Goal: Task Accomplishment & Management: Manage account settings

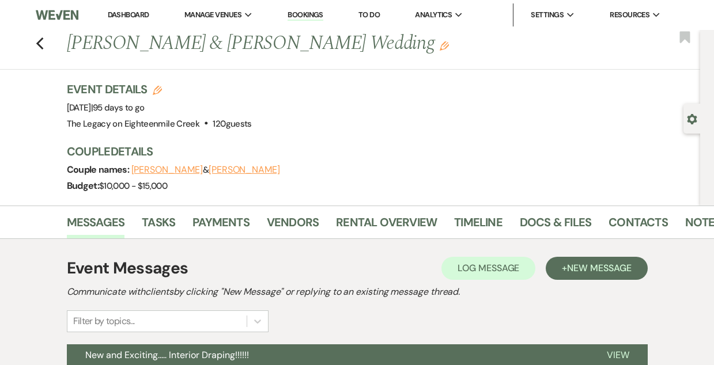
click at [300, 13] on link "Bookings" at bounding box center [305, 15] width 36 height 11
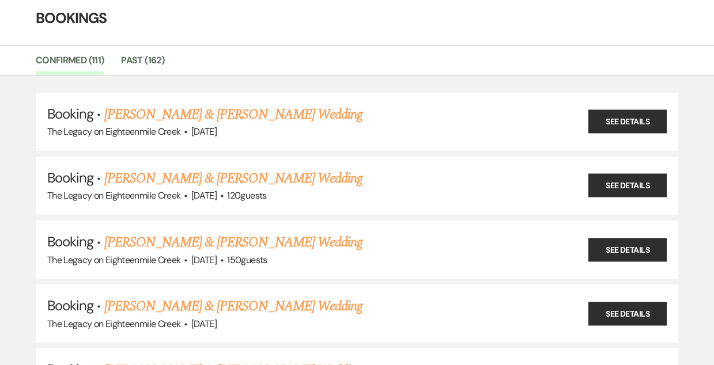
scroll to position [67, 0]
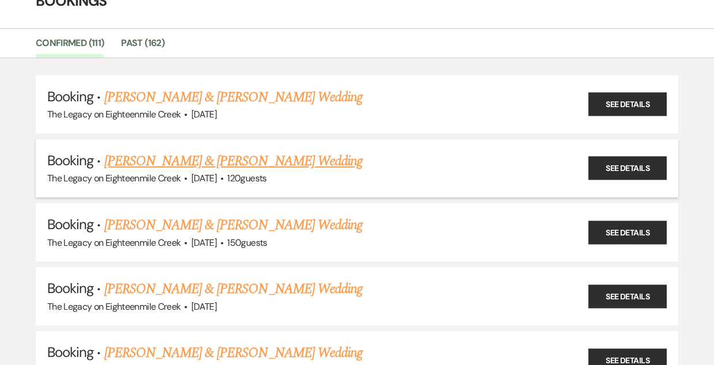
click at [255, 154] on link "[PERSON_NAME] & [PERSON_NAME] Wedding" at bounding box center [233, 161] width 258 height 21
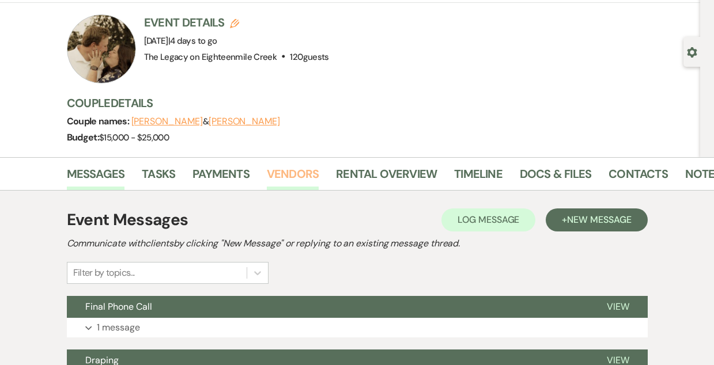
click at [283, 173] on link "Vendors" at bounding box center [293, 177] width 52 height 25
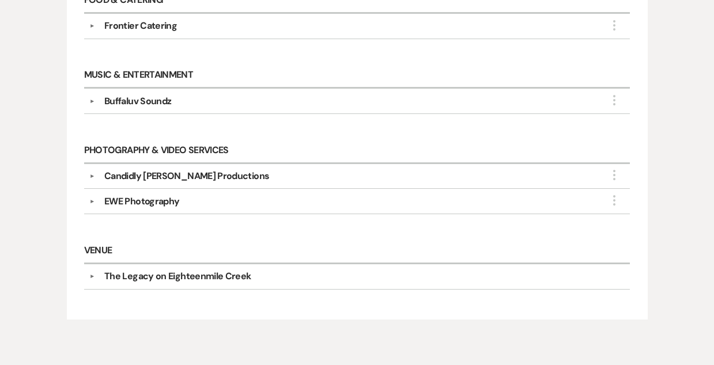
scroll to position [729, 0]
click at [284, 199] on div "EWE Photography" at bounding box center [359, 202] width 529 height 14
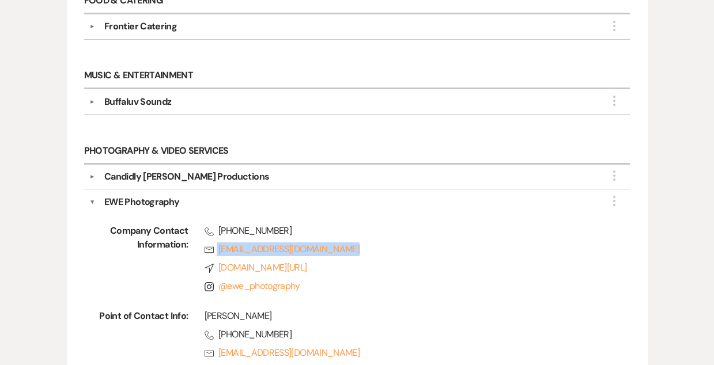
drag, startPoint x: 197, startPoint y: 242, endPoint x: 382, endPoint y: 252, distance: 185.2
click at [382, 252] on div "Phone [PHONE_NUMBER] Rsvp [EMAIL_ADDRESS][DOMAIN_NAME] Compass [DOMAIN_NAME][UR…" at bounding box center [392, 261] width 409 height 74
copy link "[EMAIL_ADDRESS][DOMAIN_NAME]"
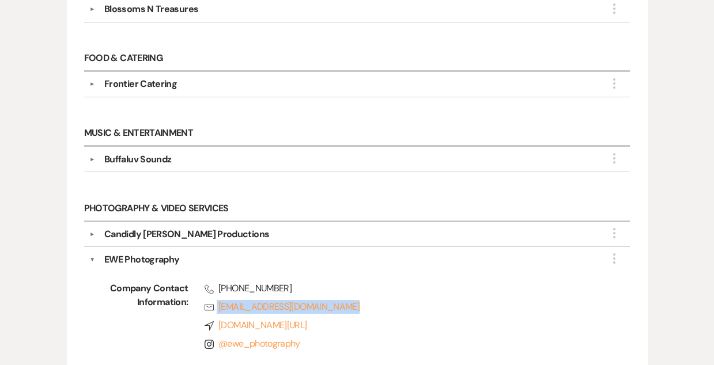
scroll to position [668, 0]
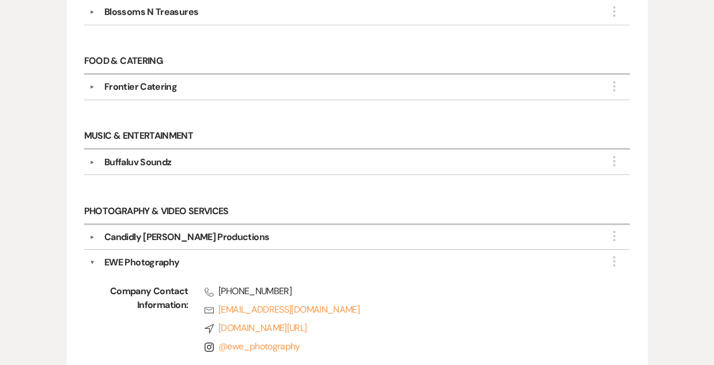
click at [335, 234] on div "Candidly [PERSON_NAME] Productions" at bounding box center [359, 237] width 529 height 14
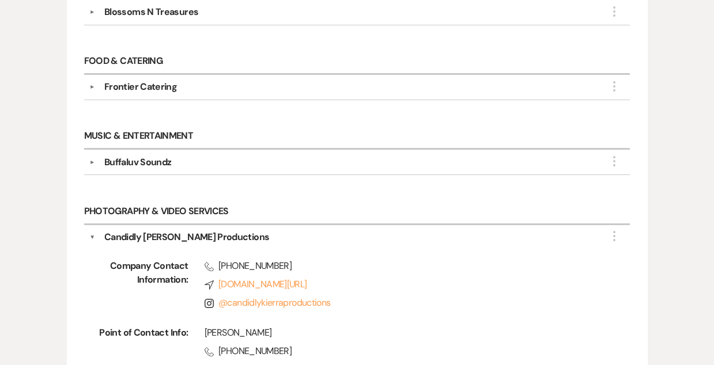
scroll to position [761, 0]
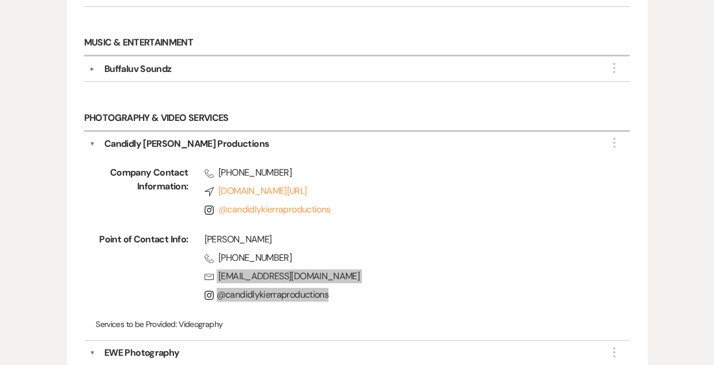
drag, startPoint x: 191, startPoint y: 271, endPoint x: 448, endPoint y: 283, distance: 257.7
click at [448, 283] on div "[PERSON_NAME] Phone [PHONE_NUMBER] Rsvp [EMAIL_ADDRESS][DOMAIN_NAME] Instagram …" at bounding box center [392, 270] width 409 height 74
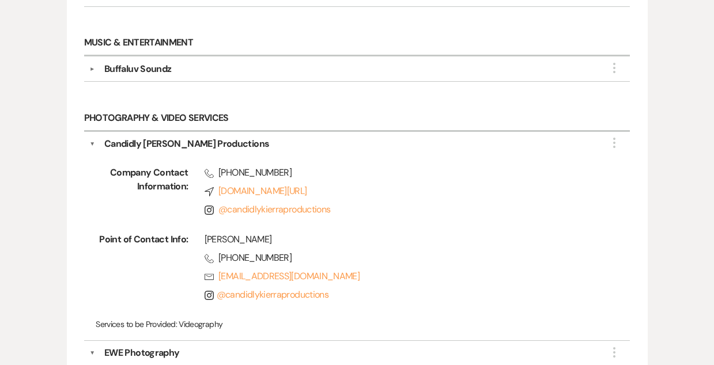
click at [136, 250] on span "Point of Contact Info:" at bounding box center [142, 270] width 92 height 74
drag, startPoint x: 197, startPoint y: 271, endPoint x: 427, endPoint y: 270, distance: 229.8
click at [427, 270] on div "[PERSON_NAME] Phone [PHONE_NUMBER] Rsvp [EMAIL_ADDRESS][DOMAIN_NAME] Instagram …" at bounding box center [392, 270] width 409 height 74
copy link "[EMAIL_ADDRESS][DOMAIN_NAME]"
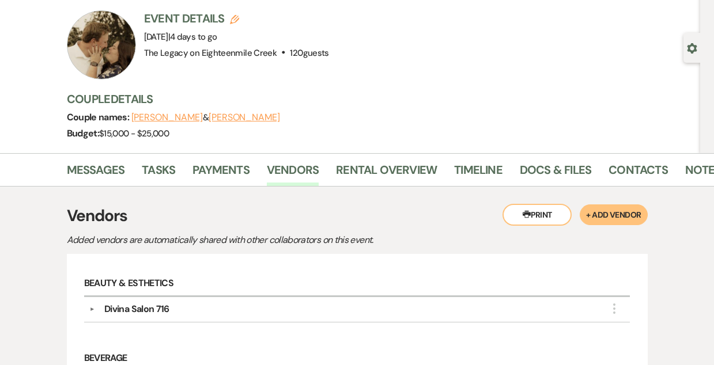
scroll to position [0, 0]
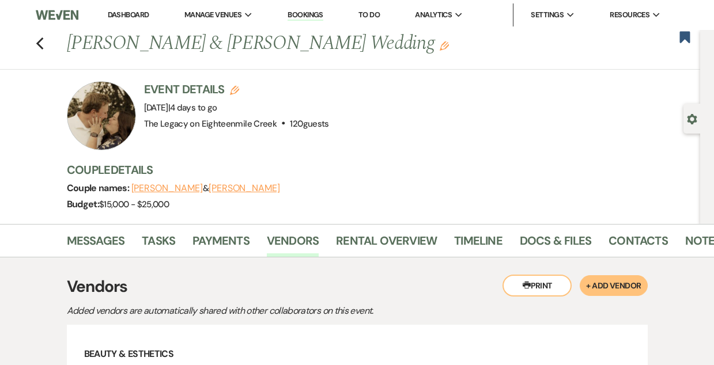
click at [141, 16] on link "Dashboard" at bounding box center [128, 15] width 41 height 10
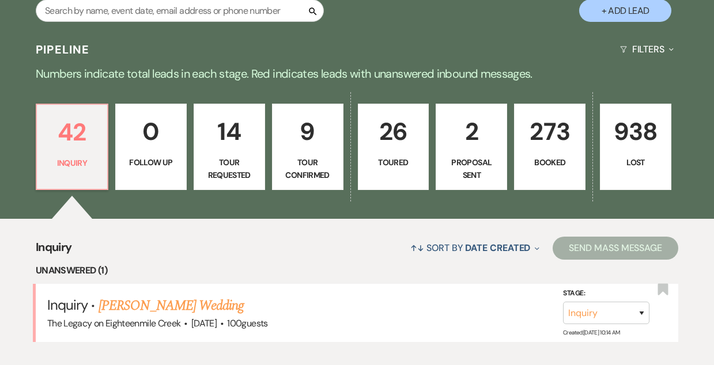
scroll to position [222, 0]
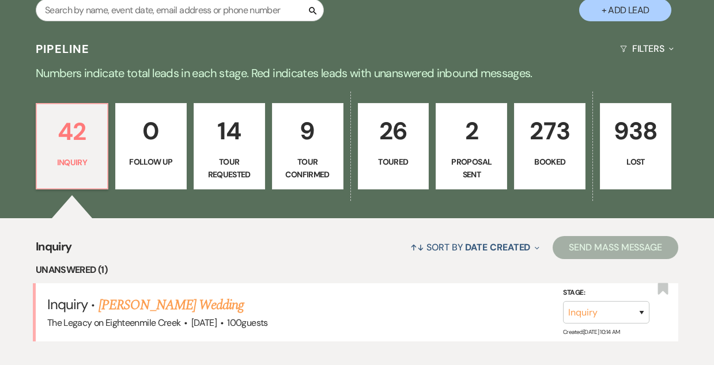
click at [221, 158] on p "Tour Requested" at bounding box center [229, 168] width 56 height 26
select select "2"
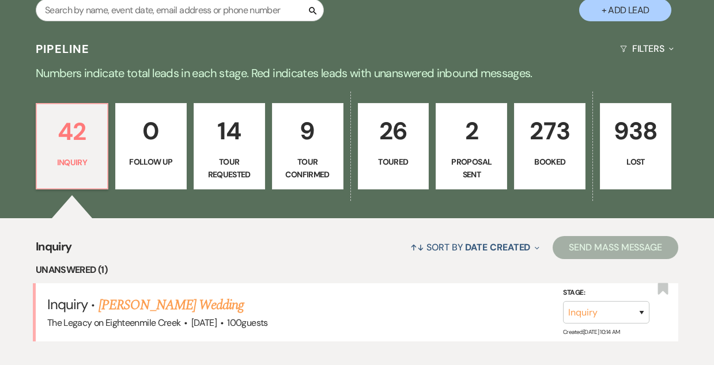
select select "2"
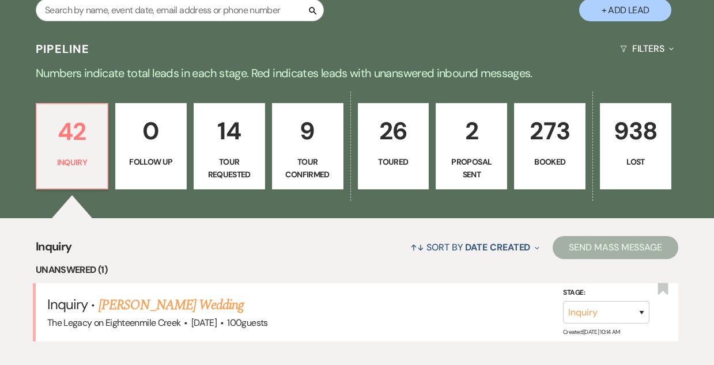
select select "2"
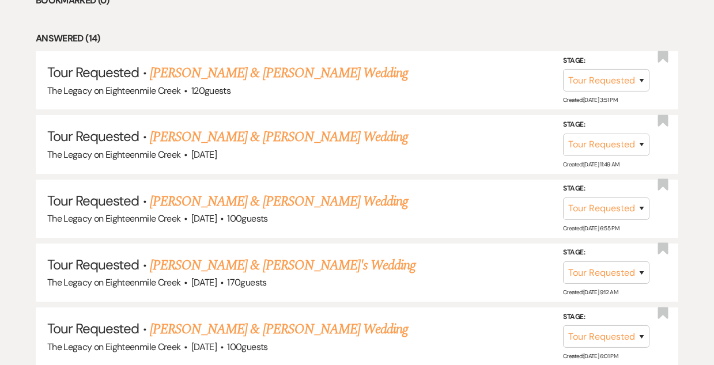
scroll to position [531, 0]
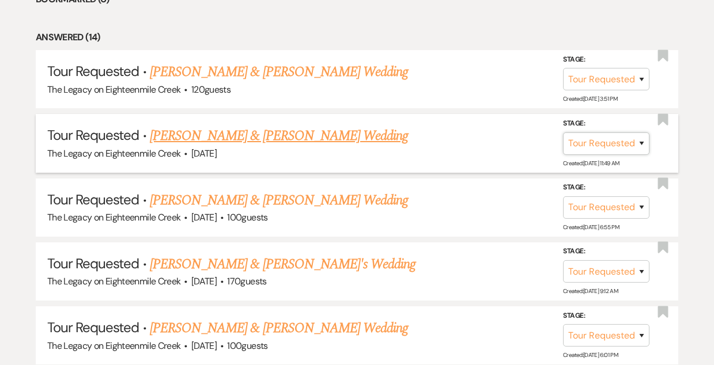
click at [581, 143] on select "Inquiry Follow Up Tour Requested Tour Confirmed Toured Proposal Sent Booked Lost" at bounding box center [606, 143] width 86 height 22
select select "4"
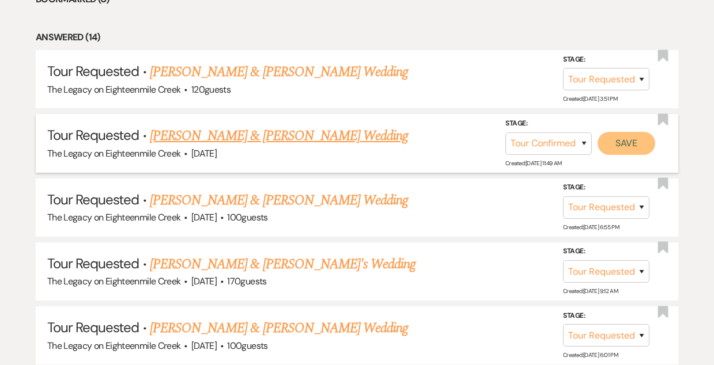
click at [625, 136] on button "Save" at bounding box center [626, 143] width 58 height 23
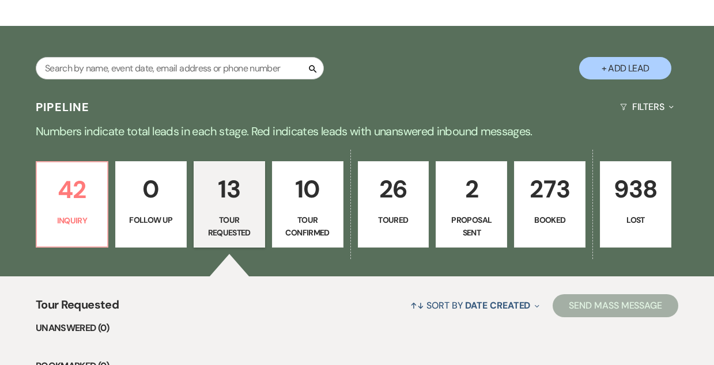
scroll to position [169, 0]
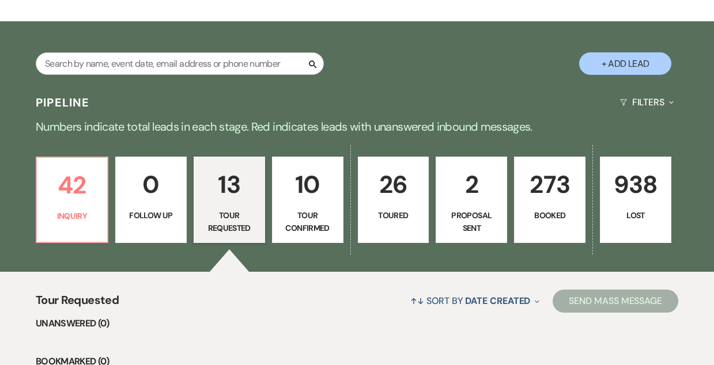
click at [305, 198] on p "10" at bounding box center [307, 184] width 56 height 39
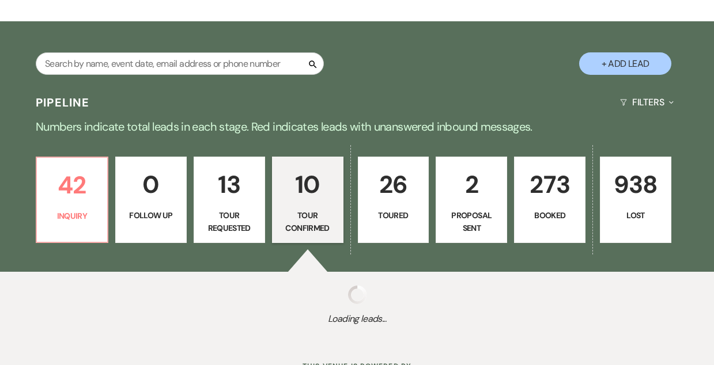
select select "4"
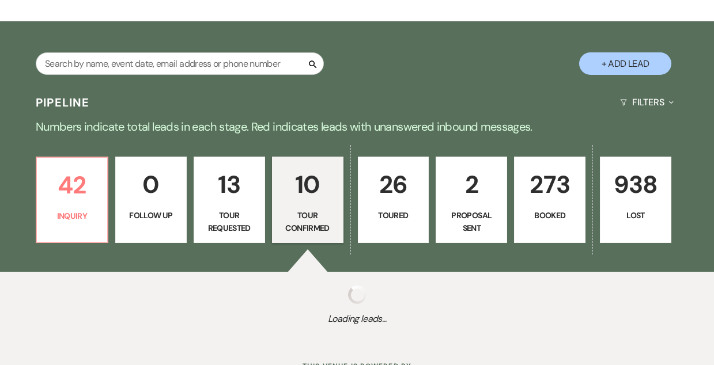
select select "4"
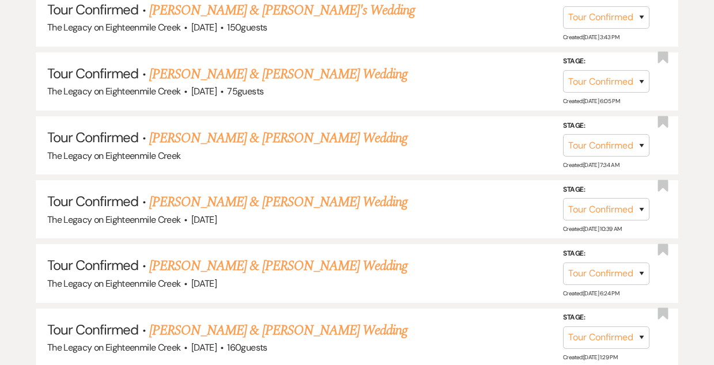
scroll to position [939, 0]
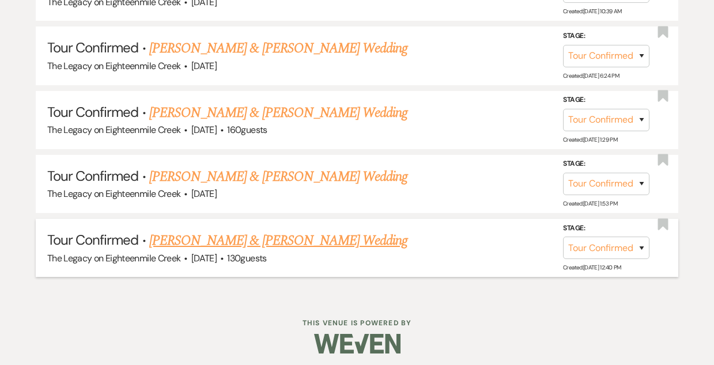
click at [282, 235] on link "[PERSON_NAME] & [PERSON_NAME] Wedding" at bounding box center [278, 240] width 258 height 21
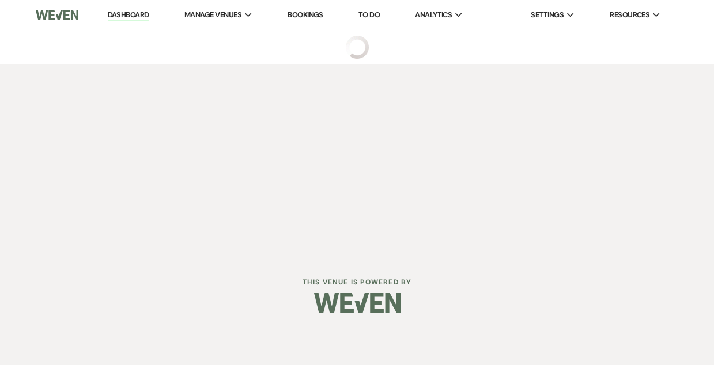
select select "4"
select select "5"
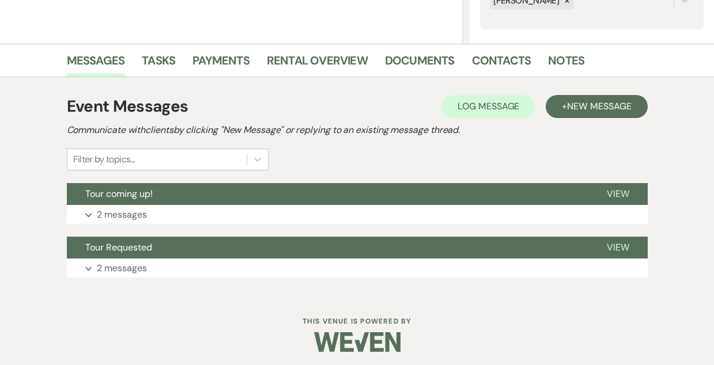
scroll to position [246, 0]
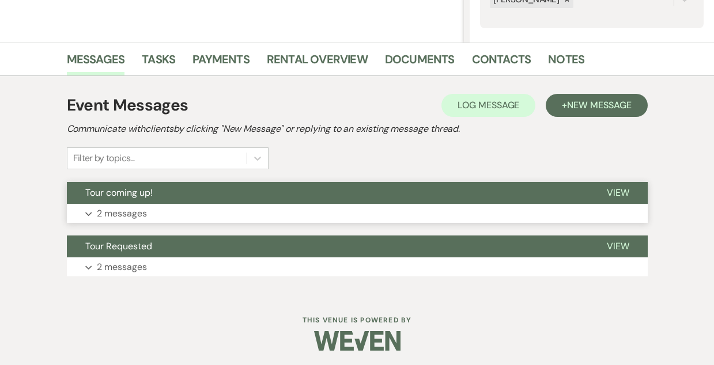
click at [291, 184] on button "Tour coming up!" at bounding box center [327, 193] width 521 height 22
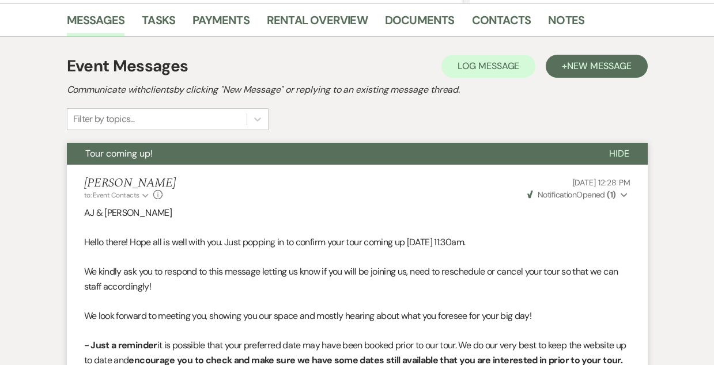
scroll to position [0, 0]
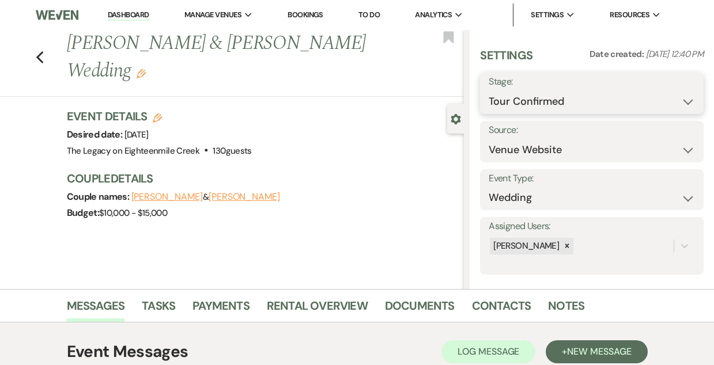
click at [537, 104] on select "Inquiry Follow Up Tour Requested Tour Confirmed Toured Proposal Sent Booked Lost" at bounding box center [591, 101] width 206 height 22
select select "8"
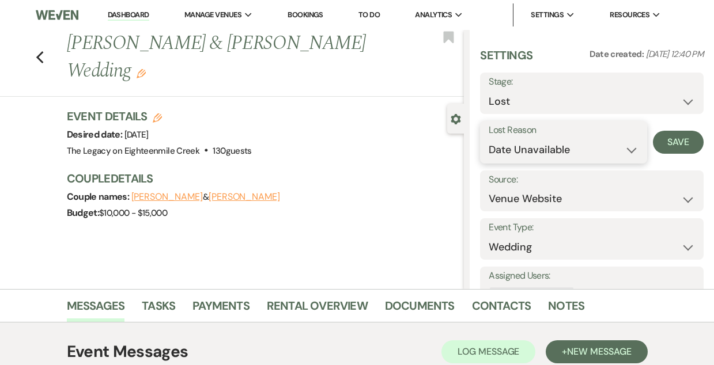
click at [580, 147] on select "Booked Elsewhere Budget Date Unavailable No Response Not a Good Match Capacity …" at bounding box center [562, 150] width 149 height 22
select select "5"
click at [684, 146] on button "Save" at bounding box center [677, 142] width 51 height 23
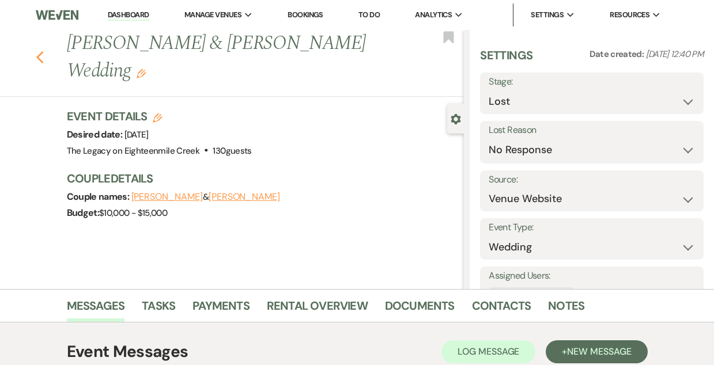
click at [36, 51] on icon "Previous" at bounding box center [40, 58] width 9 height 14
select select "4"
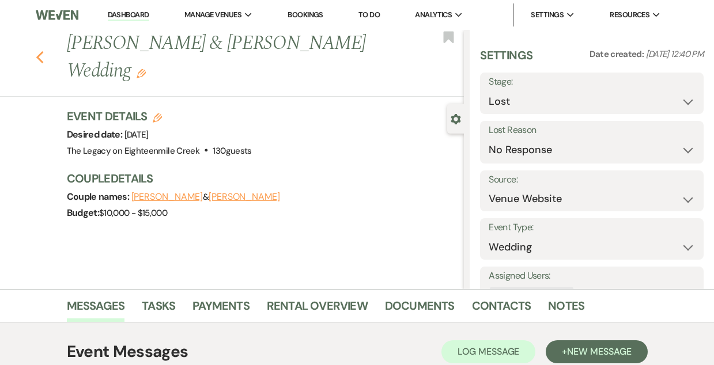
select select "4"
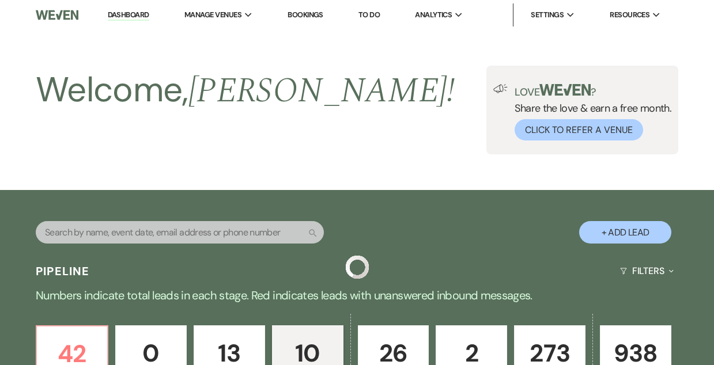
scroll to position [875, 0]
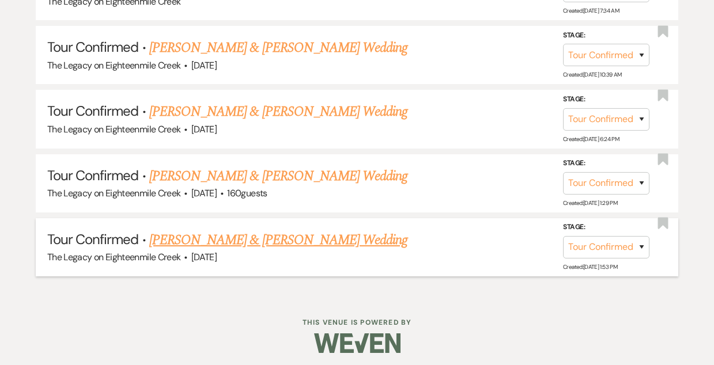
click at [271, 232] on link "[PERSON_NAME] & [PERSON_NAME] Wedding" at bounding box center [278, 240] width 258 height 21
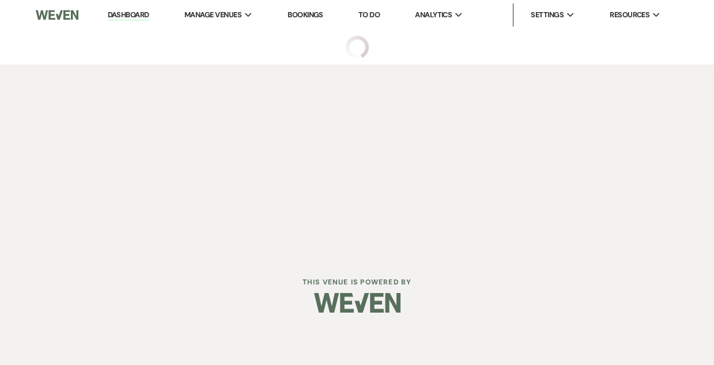
select select "4"
select select "5"
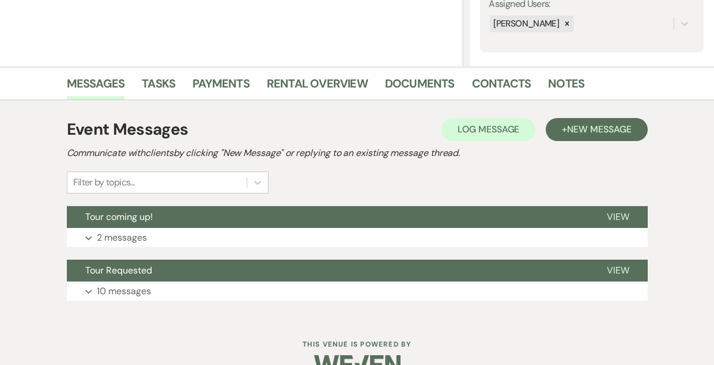
scroll to position [224, 0]
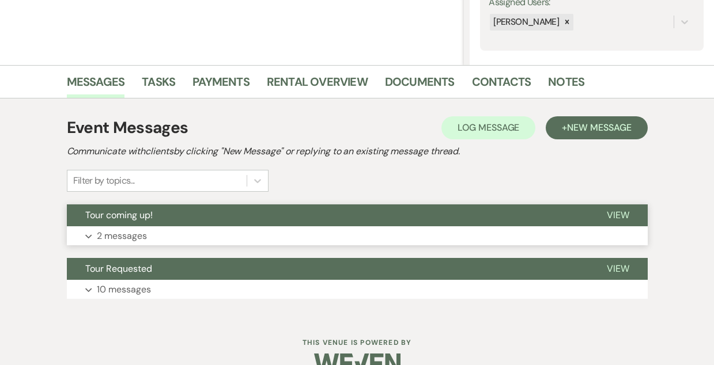
click at [343, 225] on button "Tour coming up!" at bounding box center [327, 215] width 521 height 22
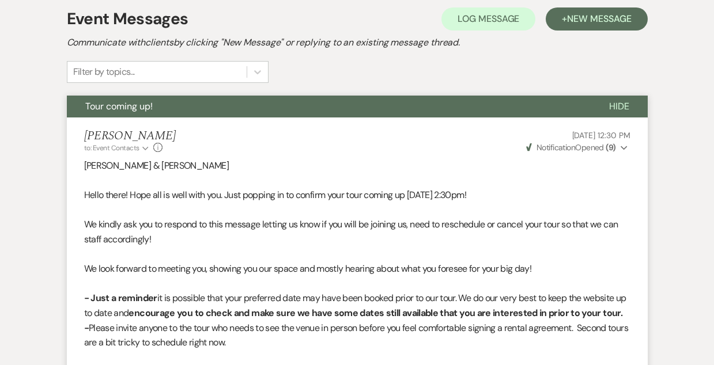
scroll to position [0, 0]
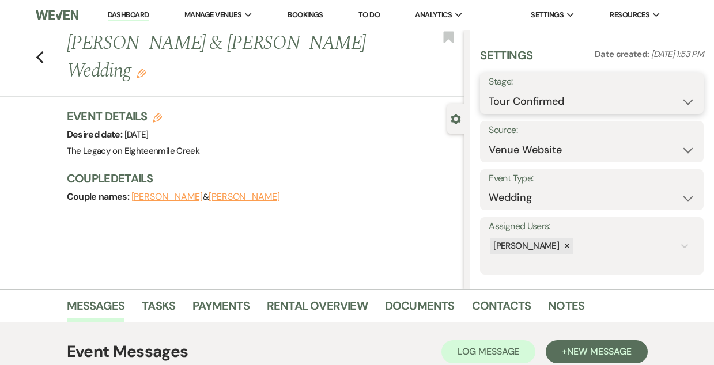
click at [552, 104] on select "Inquiry Follow Up Tour Requested Tour Confirmed Toured Proposal Sent Booked Lost" at bounding box center [591, 101] width 206 height 22
select select "8"
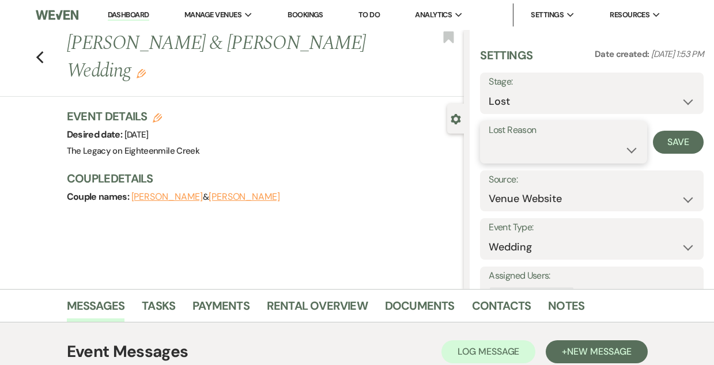
click at [566, 143] on select "Booked Elsewhere Budget Date Unavailable No Response Not a Good Match Capacity …" at bounding box center [562, 150] width 149 height 22
select select "5"
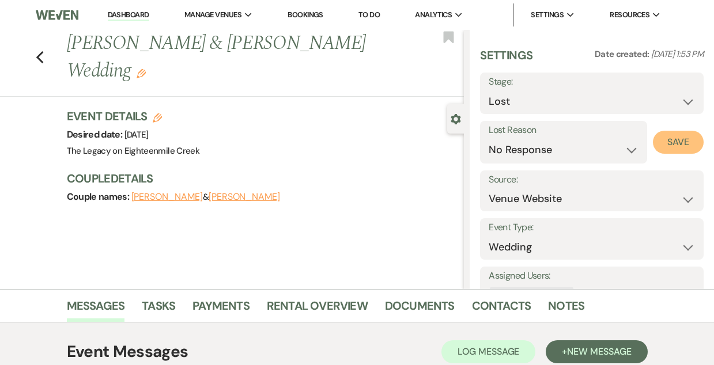
click at [677, 135] on button "Save" at bounding box center [677, 142] width 51 height 23
click at [43, 59] on icon "Previous" at bounding box center [40, 58] width 9 height 14
select select "4"
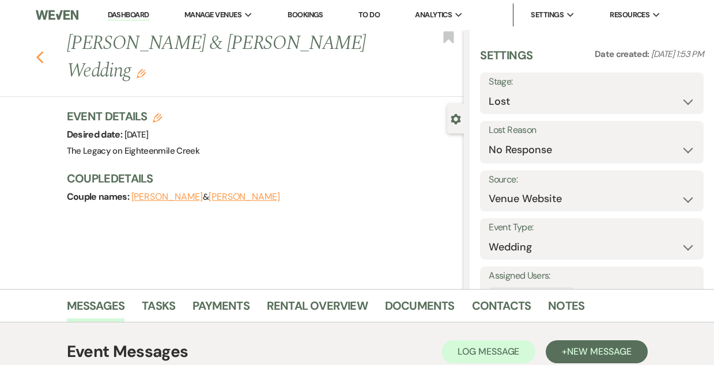
select select "4"
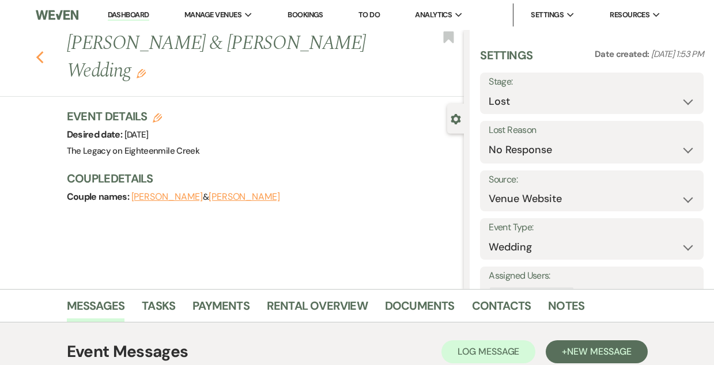
select select "8"
select select "5"
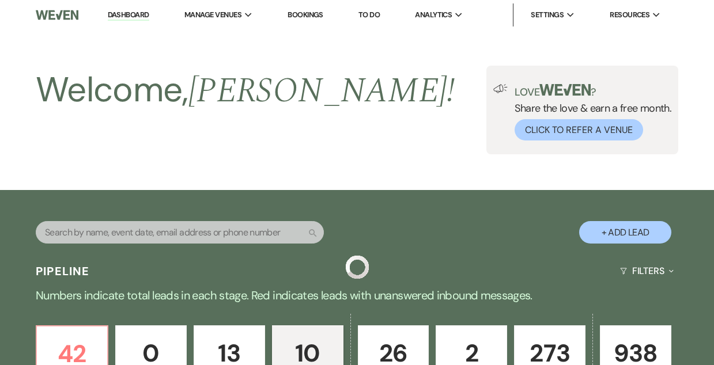
scroll to position [812, 0]
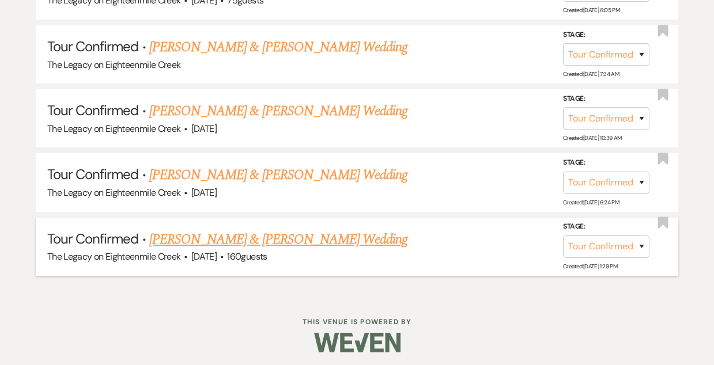
click at [325, 236] on link "[PERSON_NAME] & [PERSON_NAME] Wedding" at bounding box center [278, 239] width 258 height 21
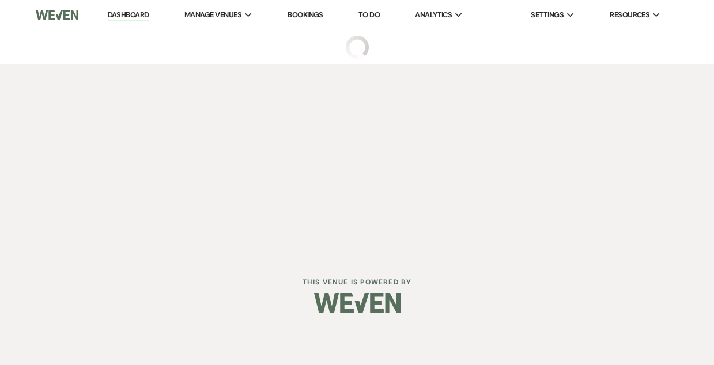
select select "4"
select select "5"
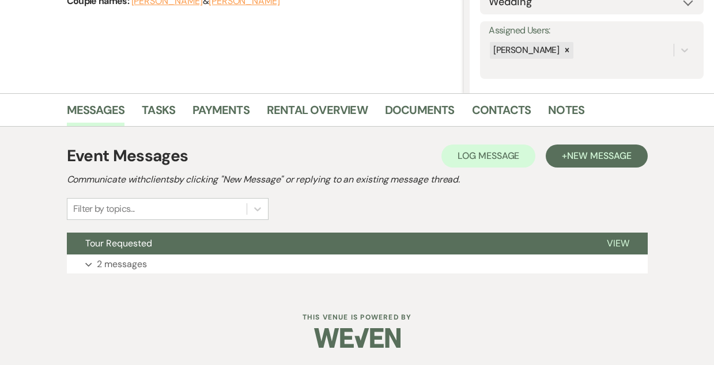
scroll to position [195, 0]
click at [343, 247] on button "Tour Requested" at bounding box center [327, 244] width 521 height 22
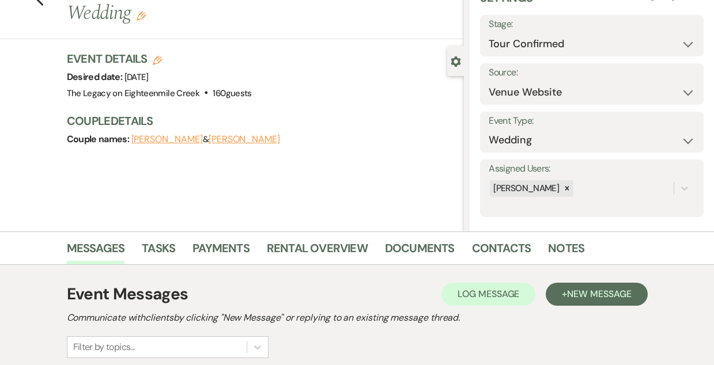
scroll to position [0, 0]
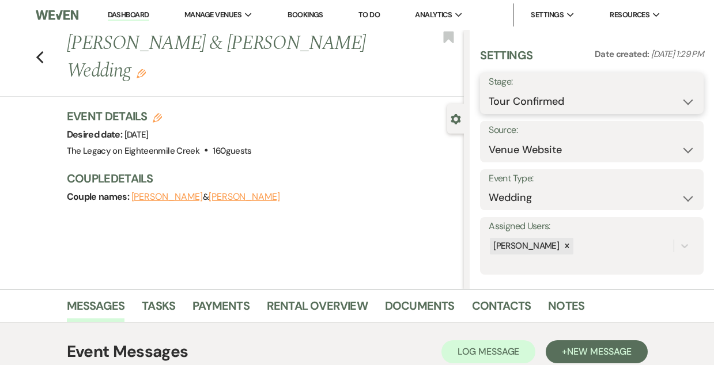
click at [556, 105] on select "Inquiry Follow Up Tour Requested Tour Confirmed Toured Proposal Sent Booked Lost" at bounding box center [591, 101] width 206 height 22
select select "8"
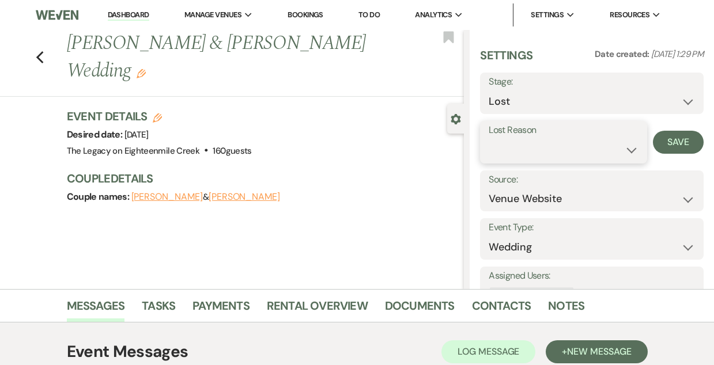
click at [568, 161] on select "Booked Elsewhere Budget Date Unavailable No Response Not a Good Match Capacity …" at bounding box center [562, 150] width 149 height 22
select select "1"
click at [613, 150] on input "Other" at bounding box center [620, 150] width 59 height 22
type input "cancelled tour"
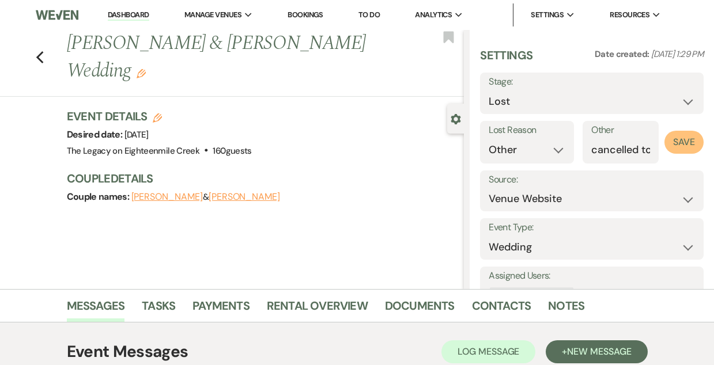
click at [684, 141] on button "Save" at bounding box center [683, 142] width 39 height 23
click at [44, 56] on div "Previous [PERSON_NAME] & [PERSON_NAME] Wedding Edit Bookmark" at bounding box center [228, 63] width 469 height 67
click at [37, 56] on use "button" at bounding box center [39, 57] width 7 height 13
select select "4"
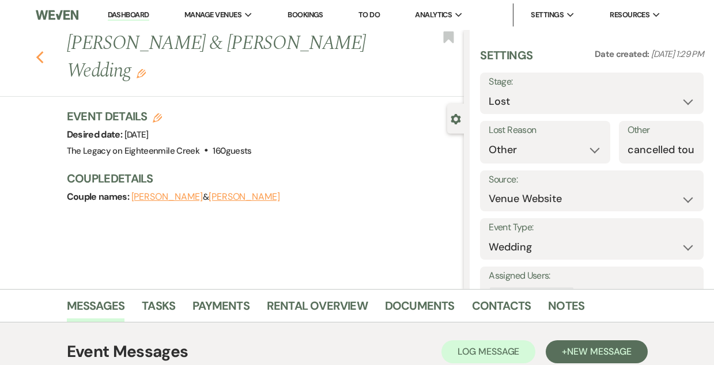
select select "4"
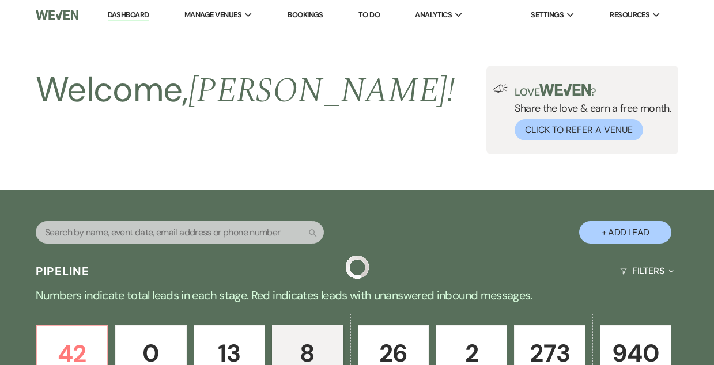
scroll to position [749, 0]
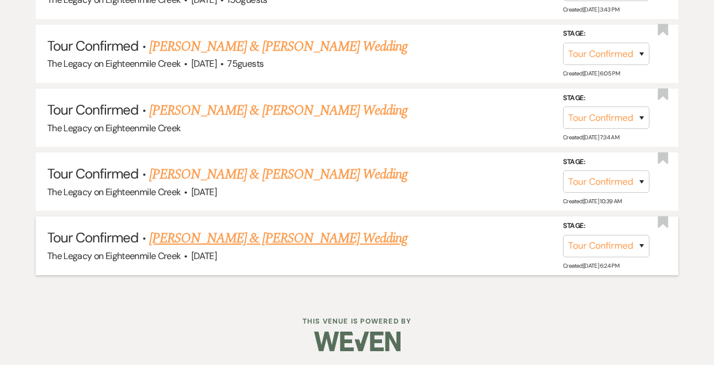
click at [314, 238] on link "[PERSON_NAME] & [PERSON_NAME] Wedding" at bounding box center [278, 238] width 258 height 21
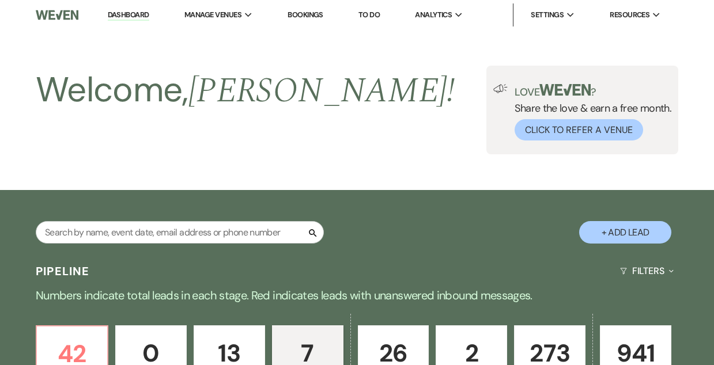
select select "4"
select select "5"
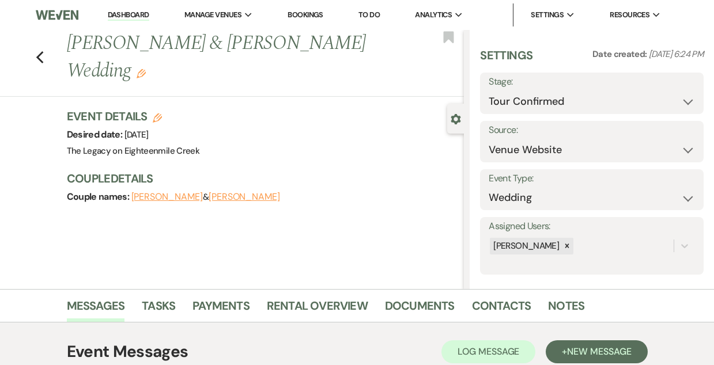
scroll to position [249, 0]
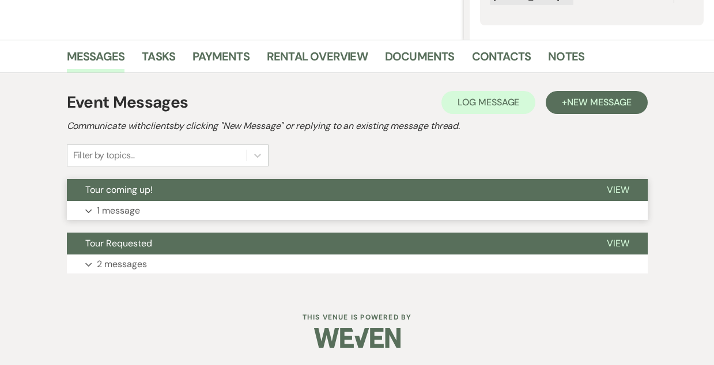
click at [319, 182] on button "Tour coming up!" at bounding box center [327, 190] width 521 height 22
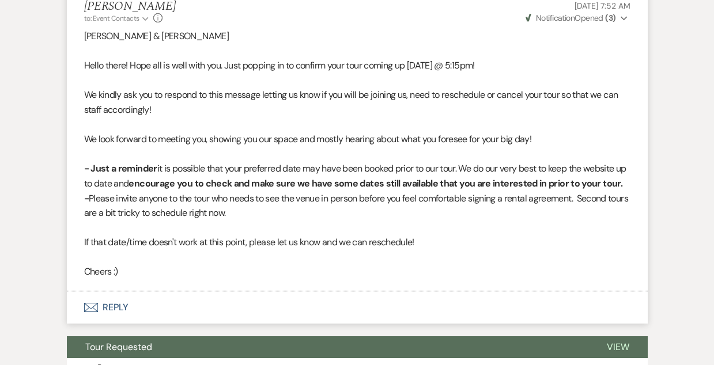
scroll to position [0, 0]
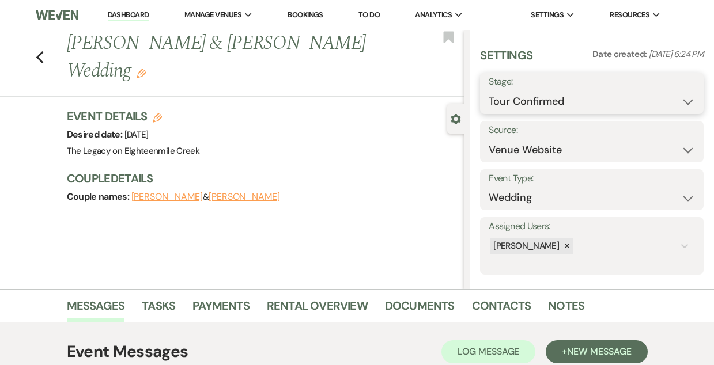
click at [536, 99] on select "Inquiry Follow Up Tour Requested Tour Confirmed Toured Proposal Sent Booked Lost" at bounding box center [591, 101] width 206 height 22
select select "8"
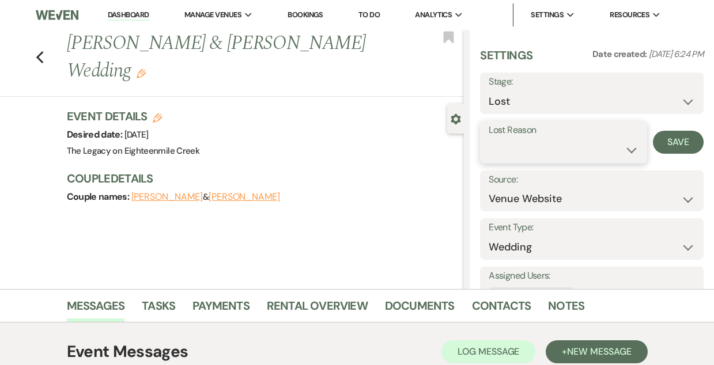
click at [542, 153] on select "Booked Elsewhere Budget Date Unavailable No Response Not a Good Match Capacity …" at bounding box center [562, 150] width 149 height 22
select select "5"
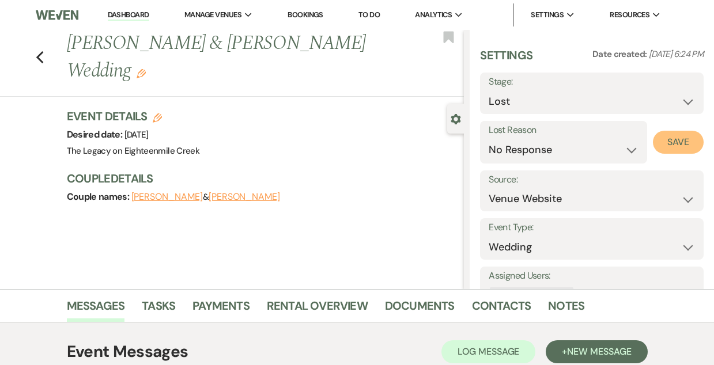
click at [678, 141] on button "Save" at bounding box center [677, 142] width 51 height 23
click at [40, 55] on use "button" at bounding box center [39, 57] width 7 height 13
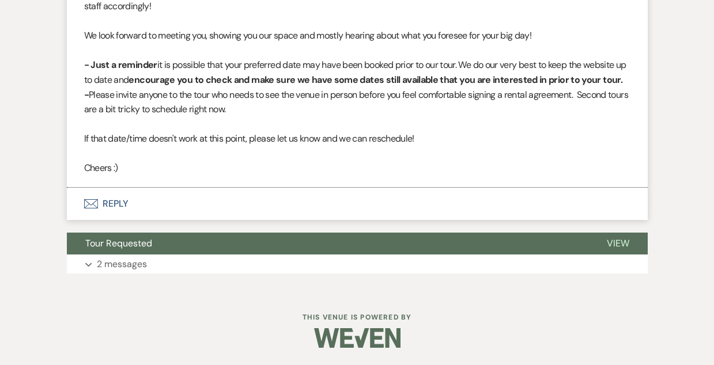
select select "4"
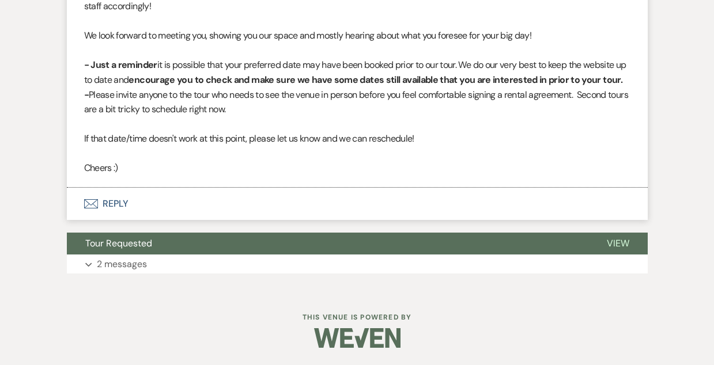
select select "4"
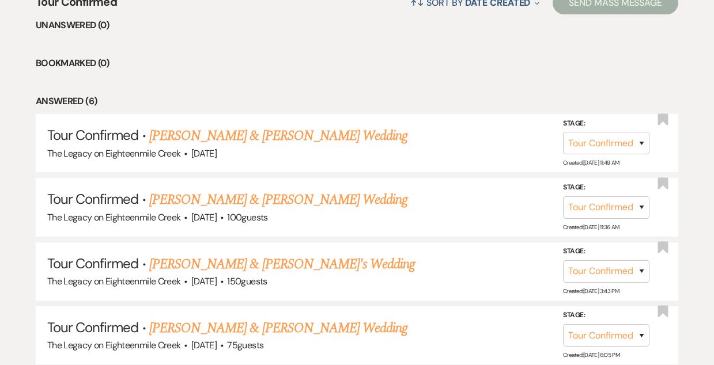
scroll to position [465, 0]
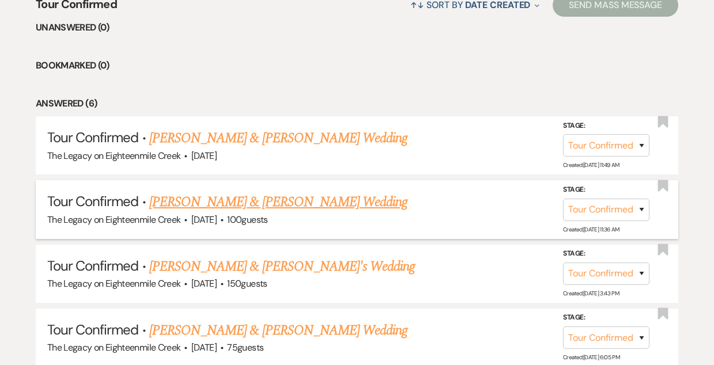
click at [287, 200] on link "[PERSON_NAME] & [PERSON_NAME] Wedding" at bounding box center [278, 202] width 258 height 21
select select "4"
select select "5"
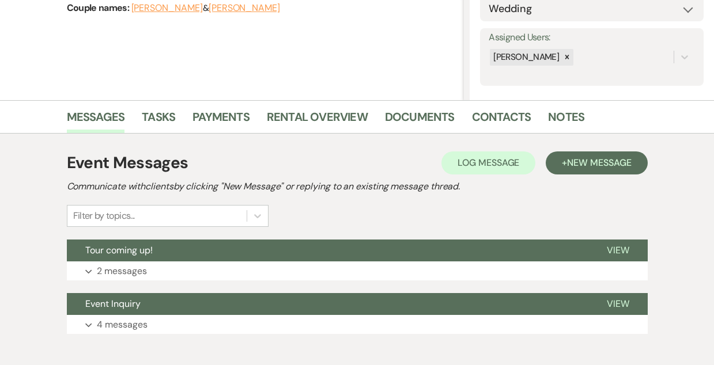
scroll to position [249, 0]
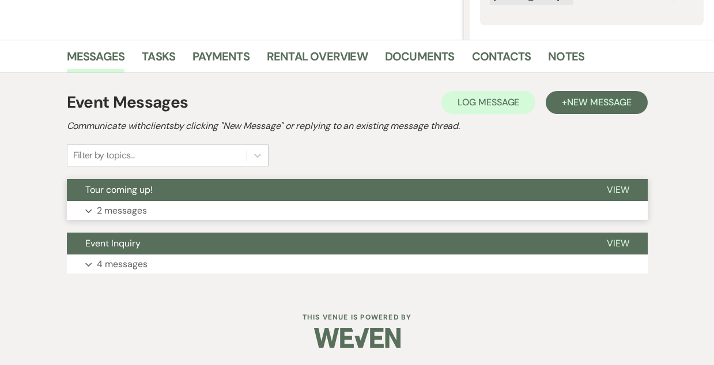
click at [306, 180] on button "Tour coming up!" at bounding box center [327, 190] width 521 height 22
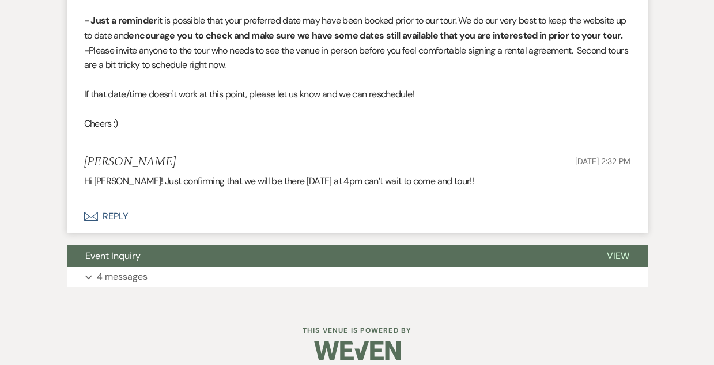
scroll to position [0, 0]
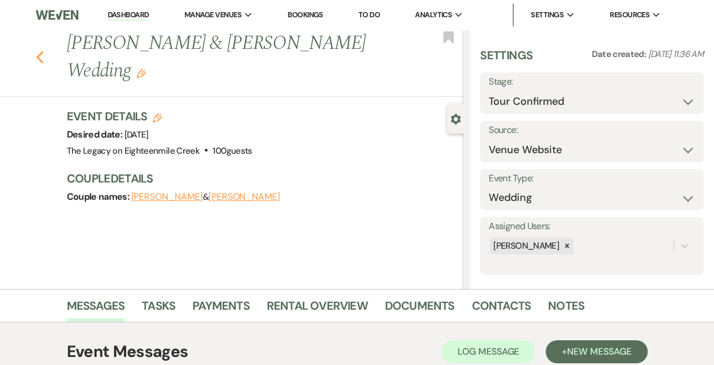
click at [40, 55] on use "button" at bounding box center [39, 57] width 7 height 13
select select "4"
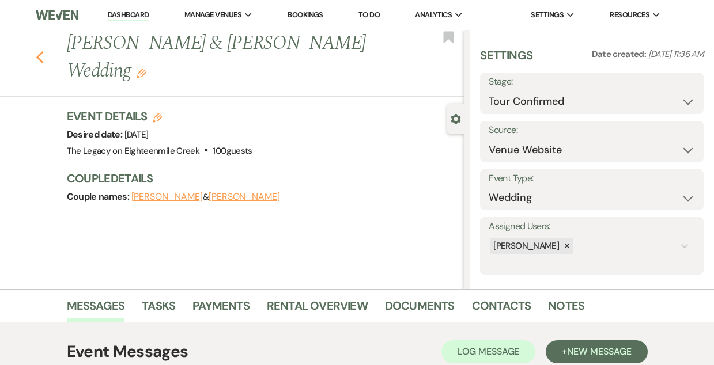
select select "4"
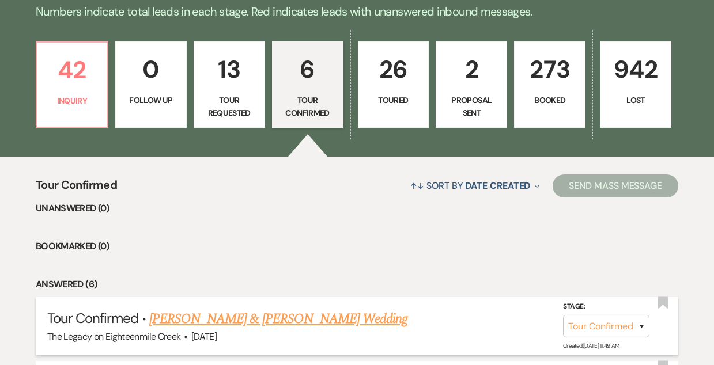
scroll to position [275, 0]
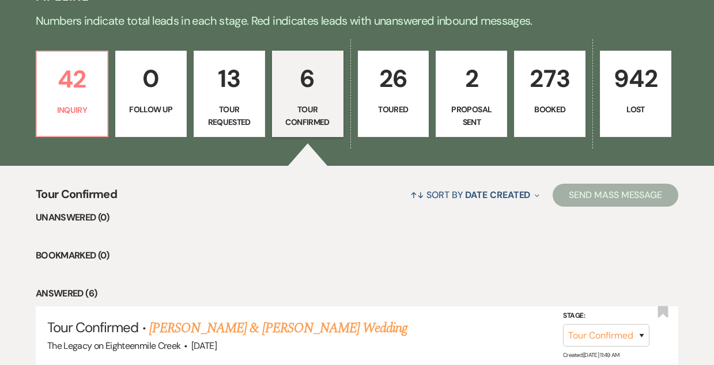
click at [237, 104] on p "Tour Requested" at bounding box center [229, 116] width 56 height 26
select select "2"
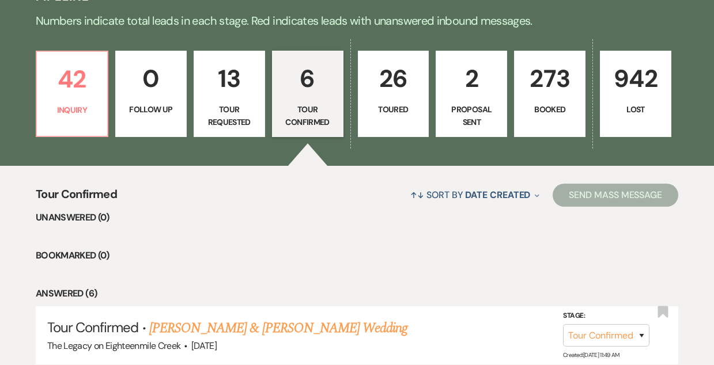
select select "2"
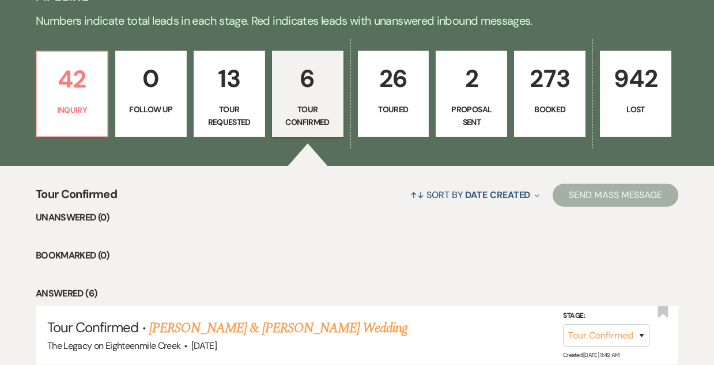
select select "2"
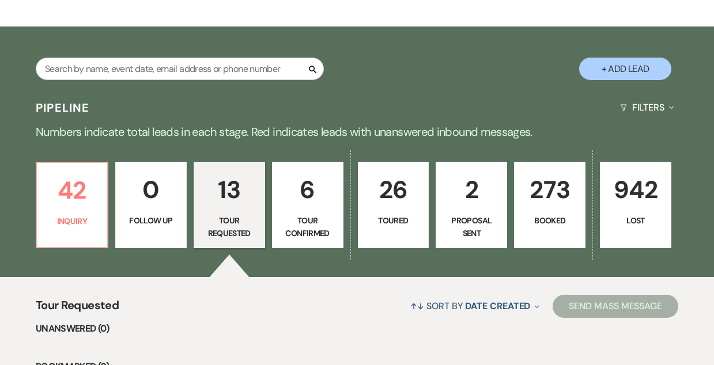
scroll to position [164, 0]
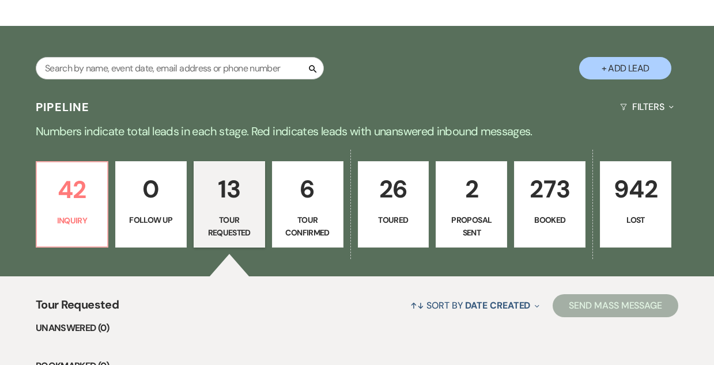
click at [466, 206] on p "2" at bounding box center [471, 189] width 56 height 39
select select "6"
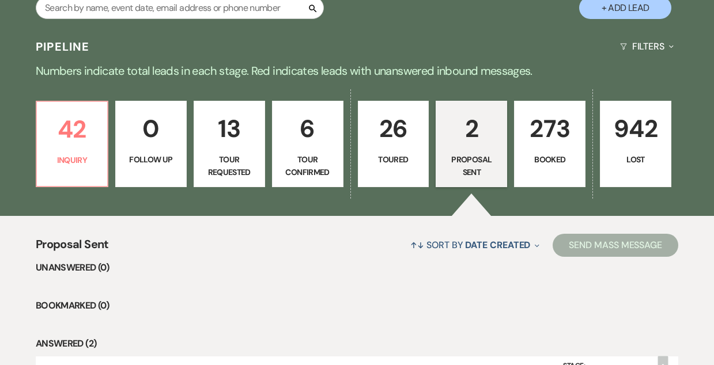
scroll to position [221, 0]
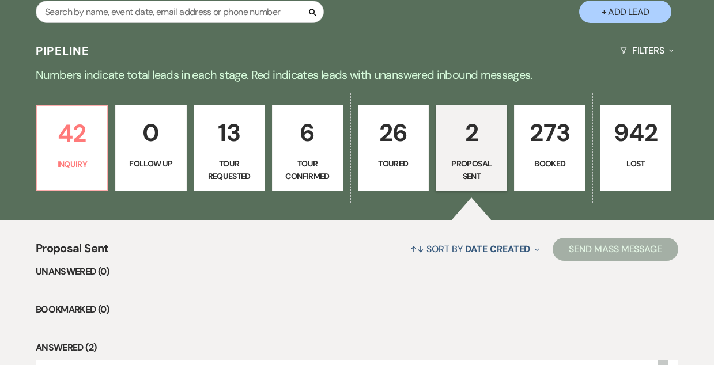
click at [390, 148] on p "26" at bounding box center [393, 132] width 56 height 39
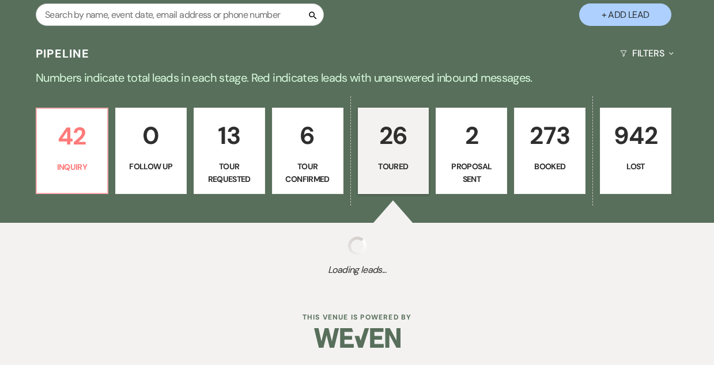
select select "5"
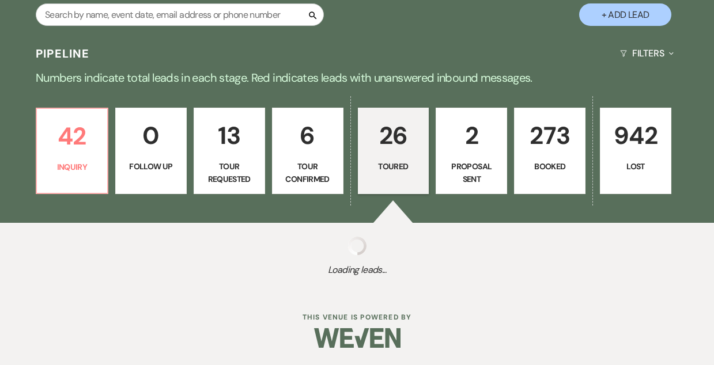
select select "5"
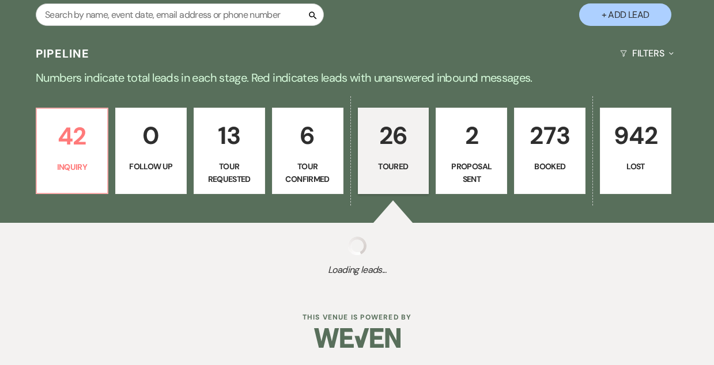
select select "5"
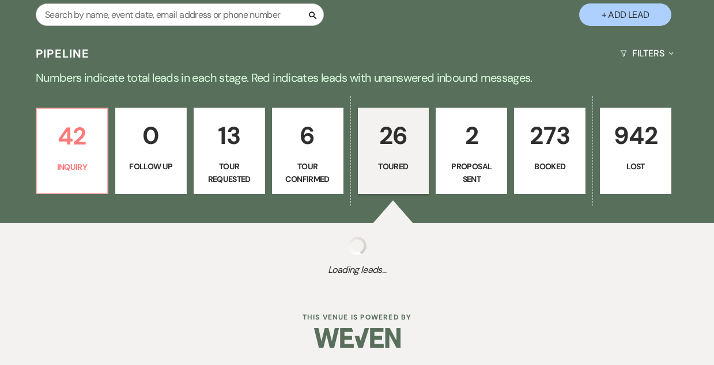
select select "5"
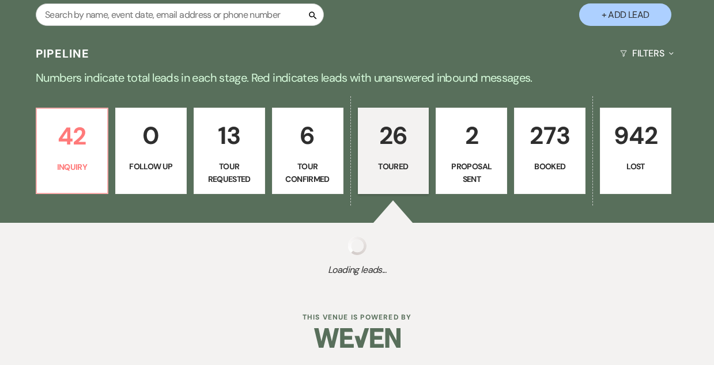
select select "5"
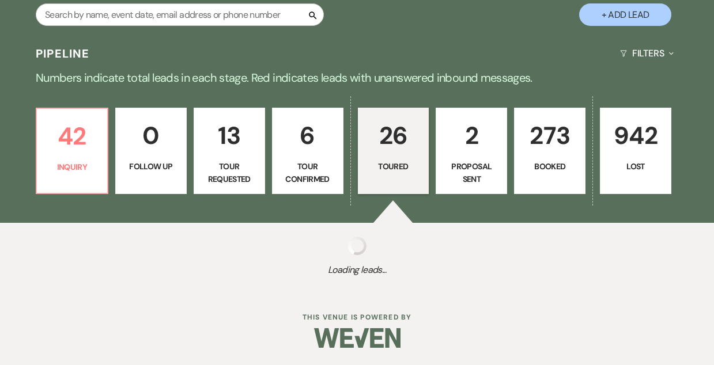
select select "5"
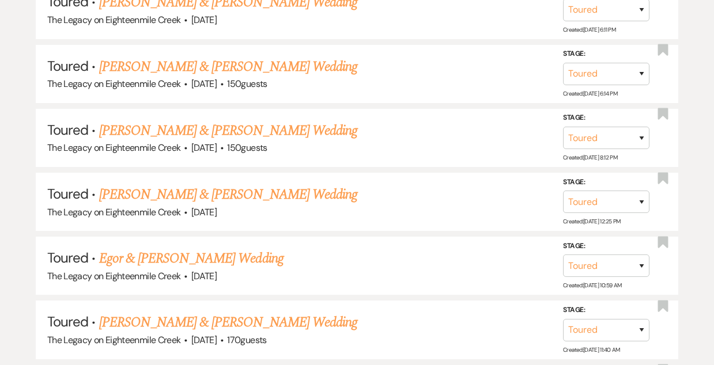
scroll to position [1954, 0]
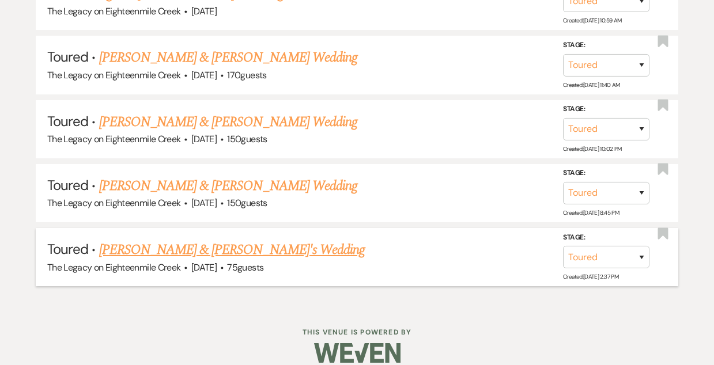
click at [163, 240] on link "[PERSON_NAME] & [PERSON_NAME]'s Wedding" at bounding box center [232, 250] width 266 height 21
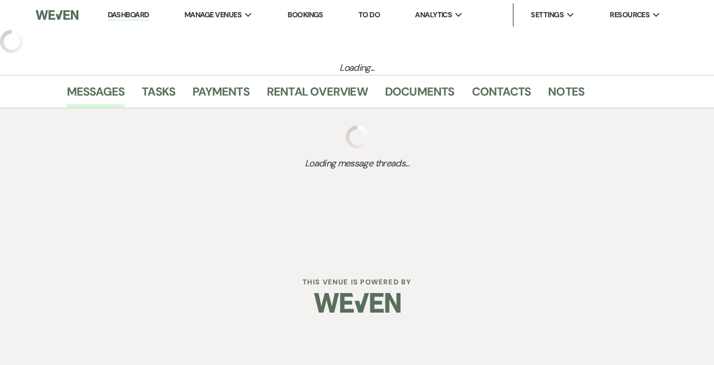
select select "5"
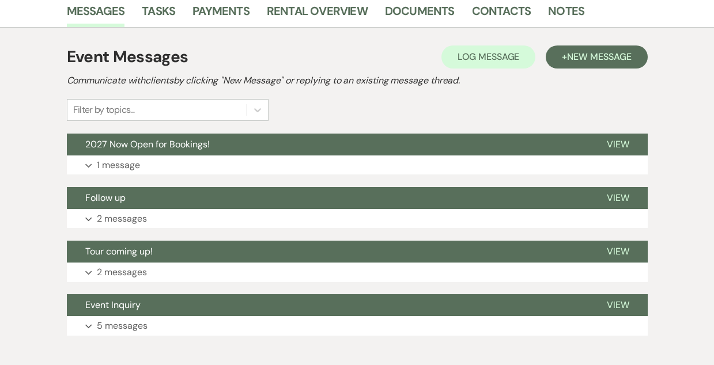
scroll to position [356, 0]
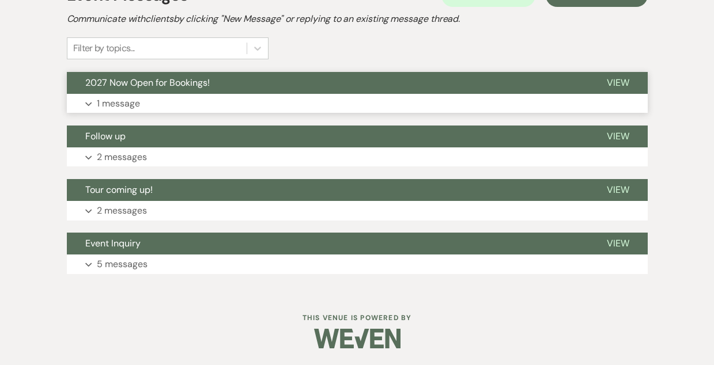
click at [322, 88] on button "2027 Now Open for Bookings!" at bounding box center [327, 83] width 521 height 22
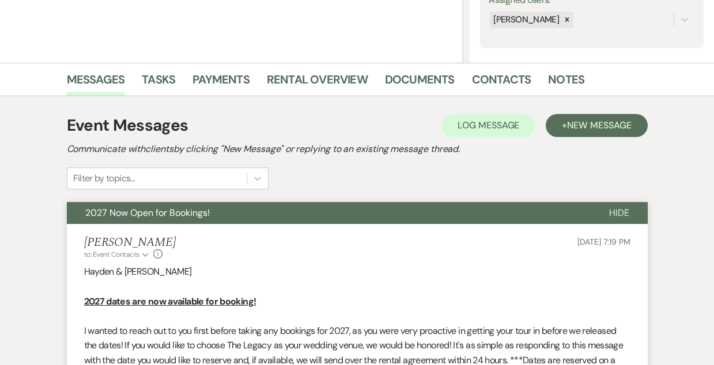
scroll to position [0, 0]
